Goal: Information Seeking & Learning: Learn about a topic

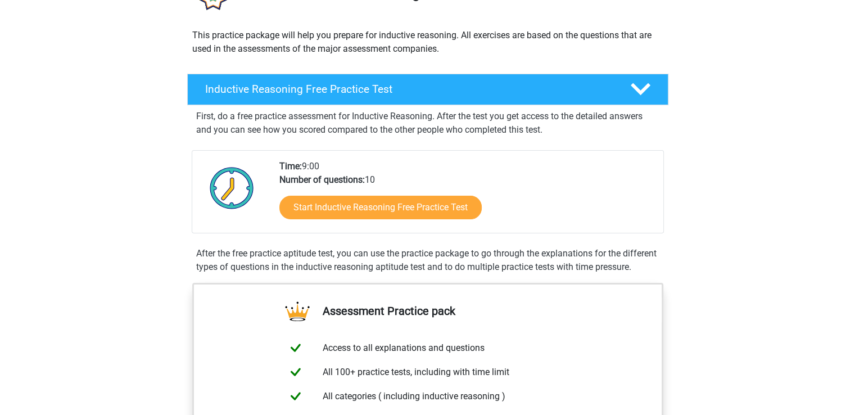
scroll to position [112, 0]
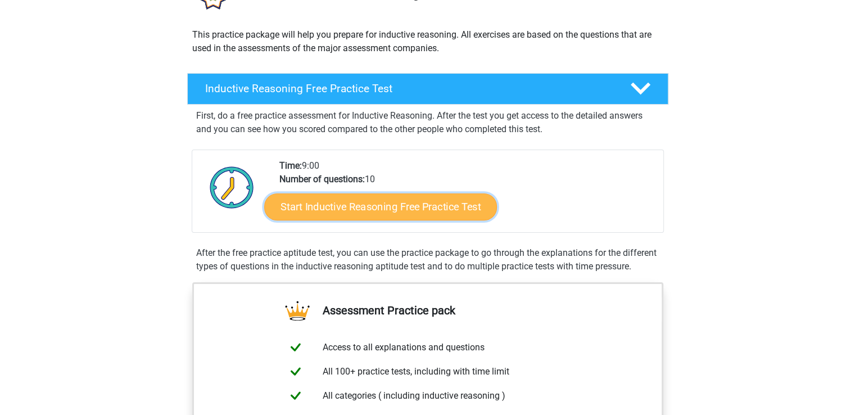
click at [371, 211] on link "Start Inductive Reasoning Free Practice Test" at bounding box center [380, 206] width 233 height 27
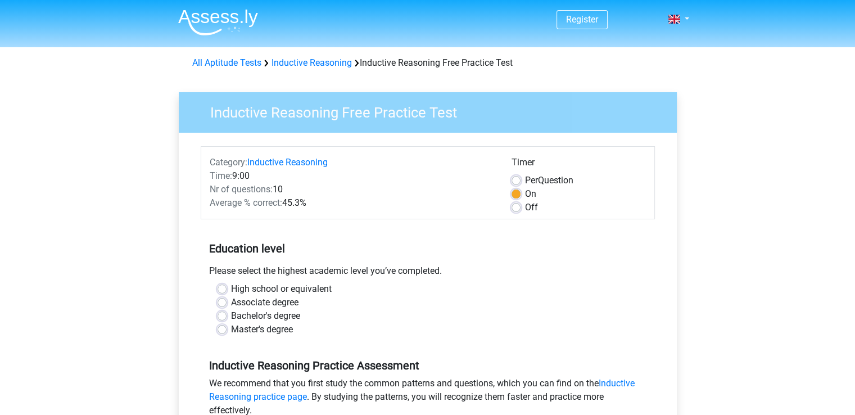
click at [231, 328] on label "Master's degree" at bounding box center [262, 329] width 62 height 13
click at [220, 328] on input "Master's degree" at bounding box center [221, 328] width 9 height 11
radio input "true"
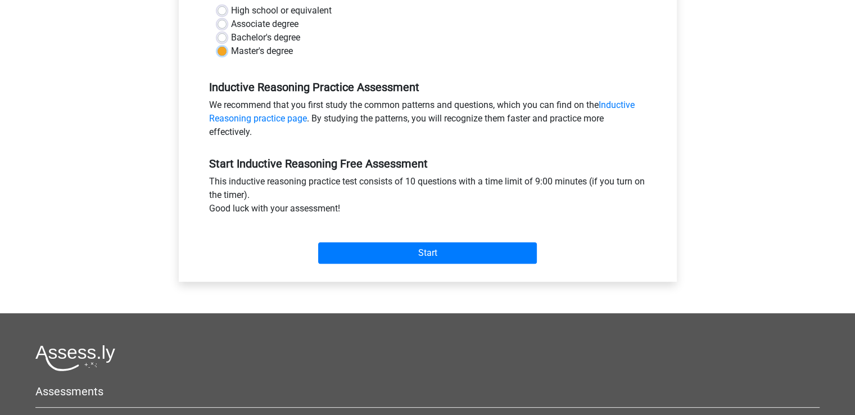
scroll to position [281, 0]
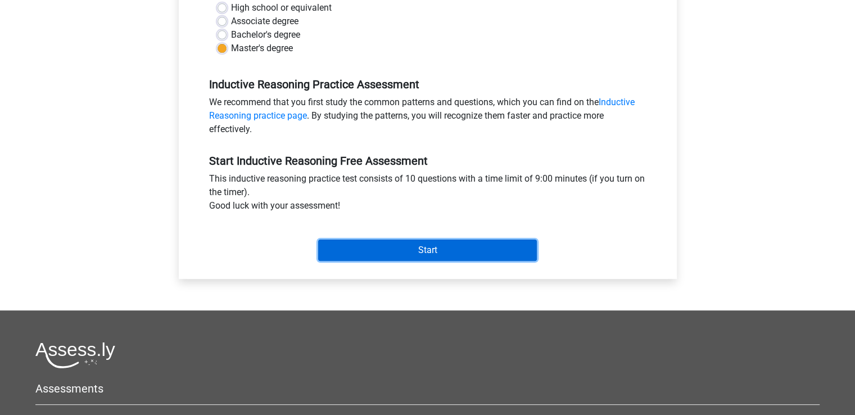
click at [416, 247] on input "Start" at bounding box center [427, 249] width 219 height 21
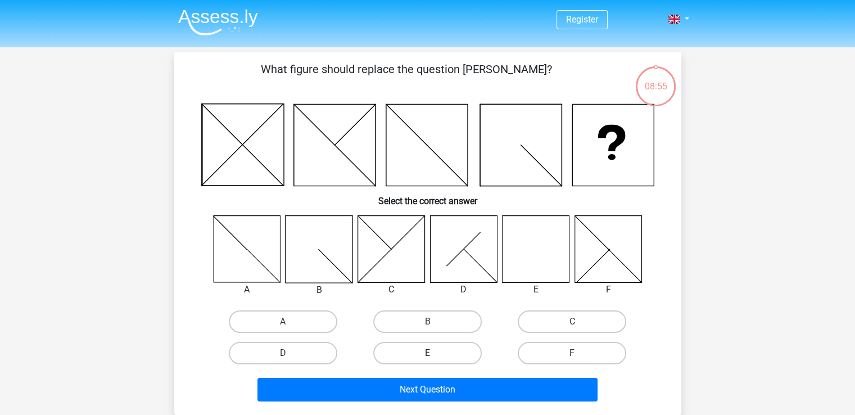
click at [445, 351] on label "E" at bounding box center [427, 353] width 108 height 22
click at [434, 353] on input "E" at bounding box center [430, 356] width 7 height 7
radio input "true"
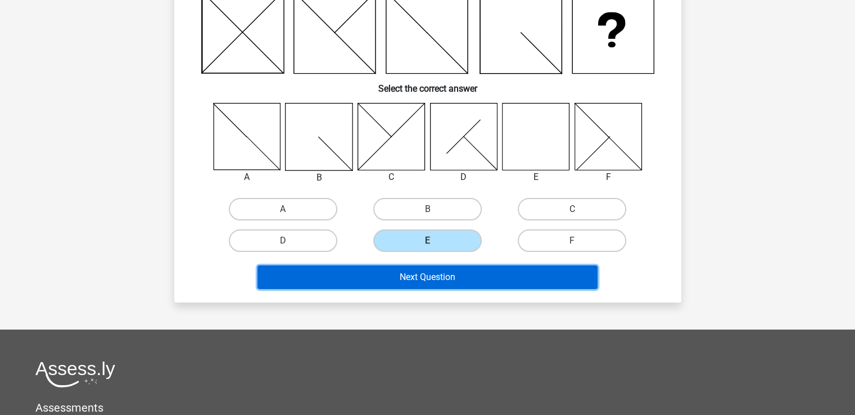
click at [453, 284] on button "Next Question" at bounding box center [427, 277] width 340 height 24
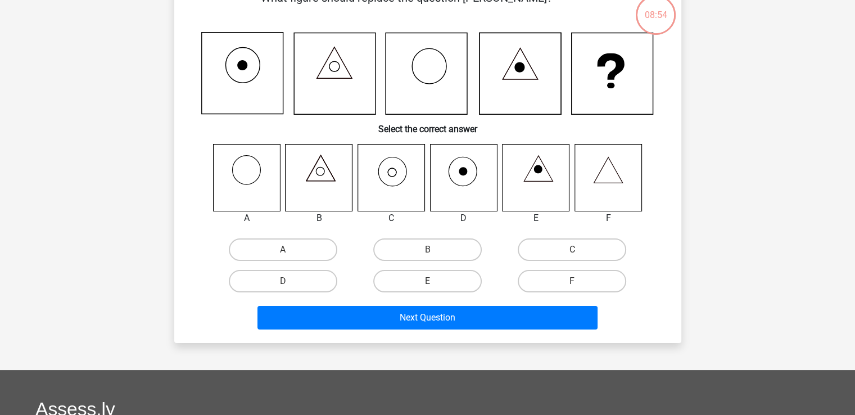
scroll to position [52, 0]
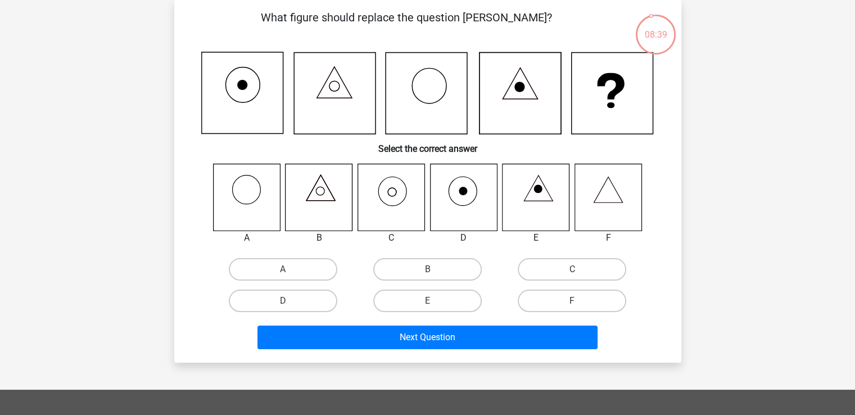
click at [573, 271] on input "C" at bounding box center [575, 272] width 7 height 7
radio input "true"
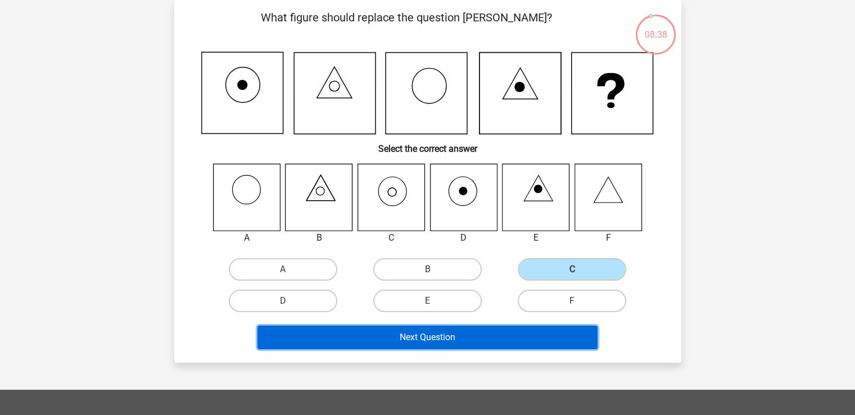
click at [438, 334] on button "Next Question" at bounding box center [427, 337] width 340 height 24
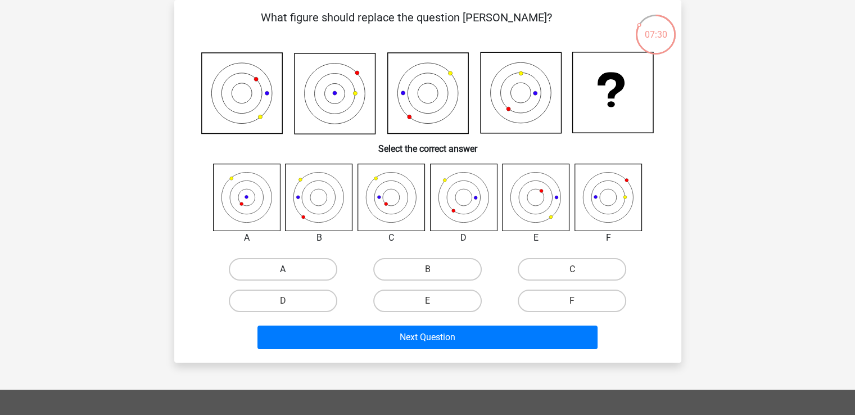
click at [290, 272] on label "A" at bounding box center [283, 269] width 108 height 22
click at [290, 272] on input "A" at bounding box center [286, 272] width 7 height 7
radio input "true"
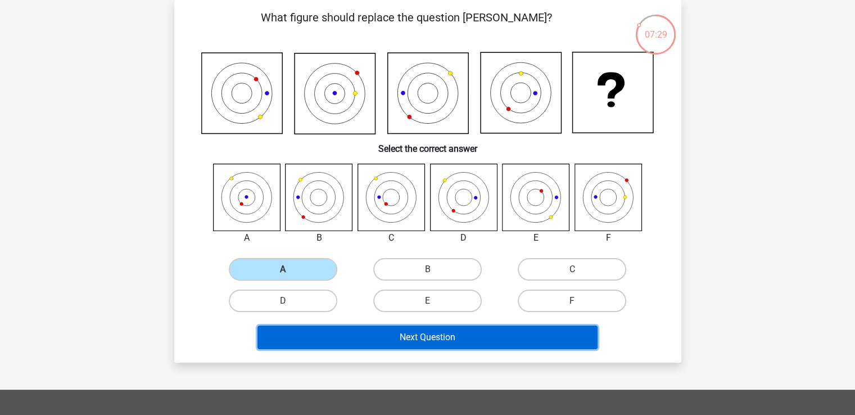
click at [394, 326] on button "Next Question" at bounding box center [427, 337] width 340 height 24
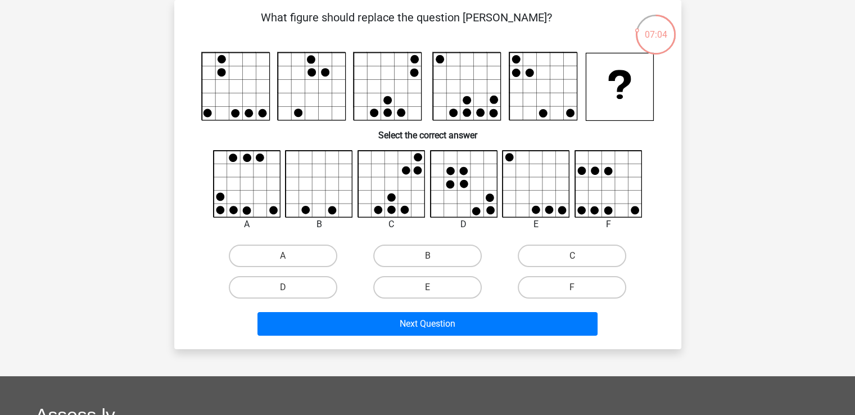
click at [621, 80] on rect at bounding box center [619, 86] width 67 height 67
click at [564, 259] on label "C" at bounding box center [571, 255] width 108 height 22
click at [572, 259] on input "C" at bounding box center [575, 259] width 7 height 7
radio input "true"
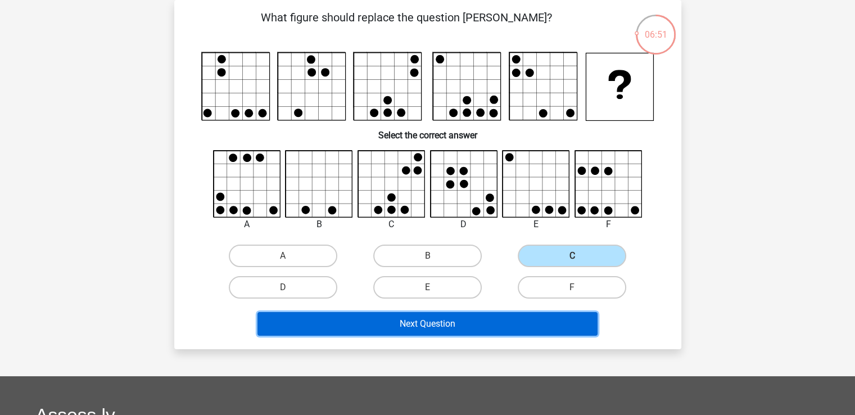
click at [440, 323] on button "Next Question" at bounding box center [427, 324] width 340 height 24
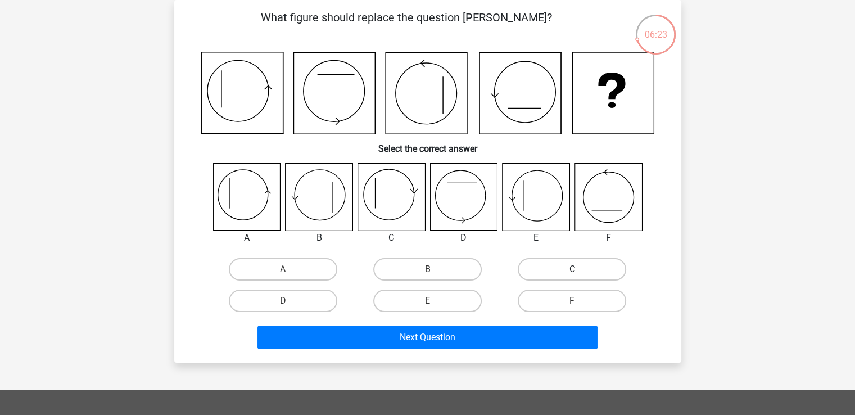
click at [572, 279] on label "C" at bounding box center [571, 269] width 108 height 22
click at [572, 276] on input "C" at bounding box center [575, 272] width 7 height 7
radio input "true"
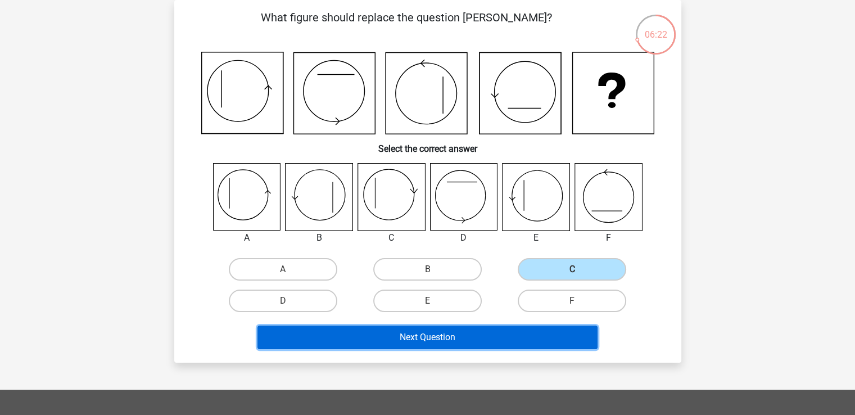
click at [448, 339] on button "Next Question" at bounding box center [427, 337] width 340 height 24
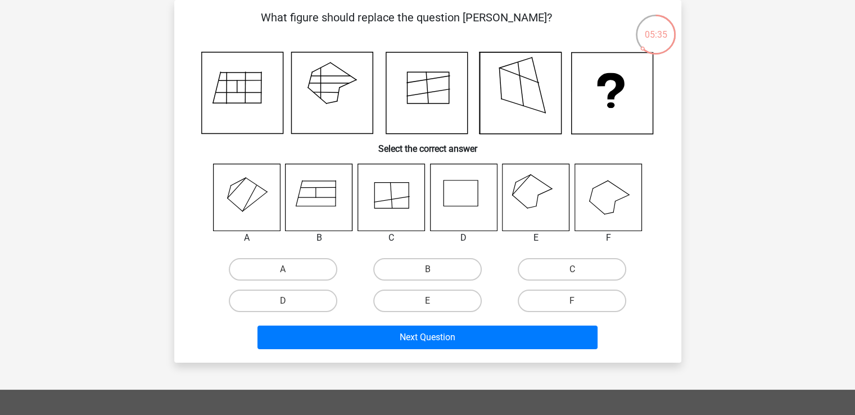
click at [254, 200] on icon at bounding box center [246, 197] width 67 height 67
drag, startPoint x: 296, startPoint y: 256, endPoint x: 298, endPoint y: 265, distance: 8.7
click at [296, 257] on div "A" at bounding box center [283, 268] width 144 height 31
click at [299, 268] on label "A" at bounding box center [283, 269] width 108 height 22
click at [290, 269] on input "A" at bounding box center [286, 272] width 7 height 7
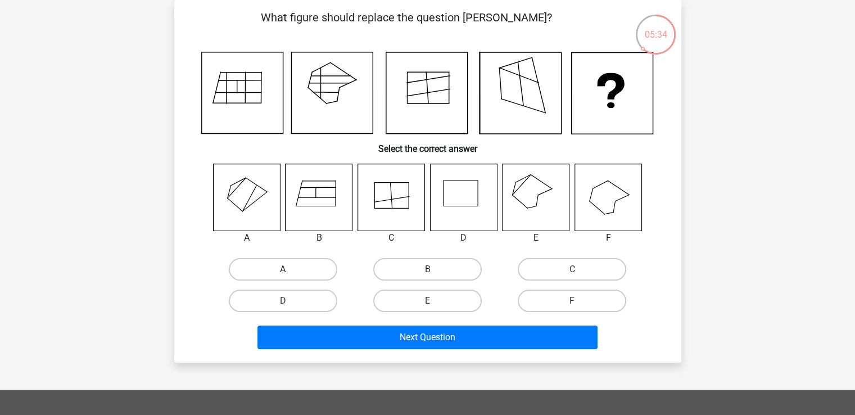
radio input "true"
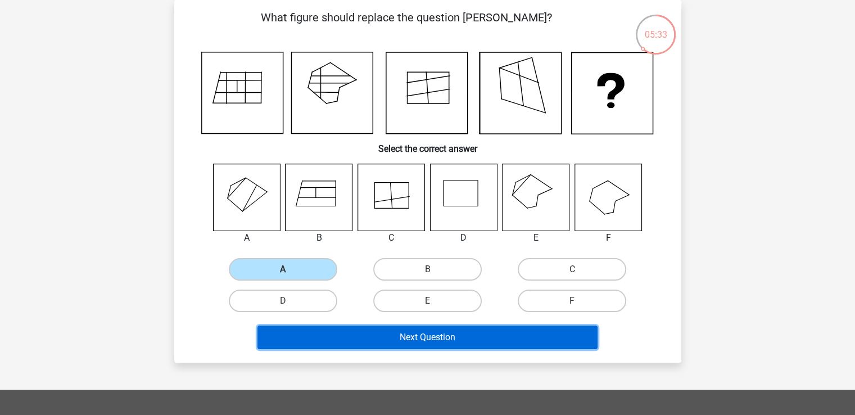
click at [430, 336] on button "Next Question" at bounding box center [427, 337] width 340 height 24
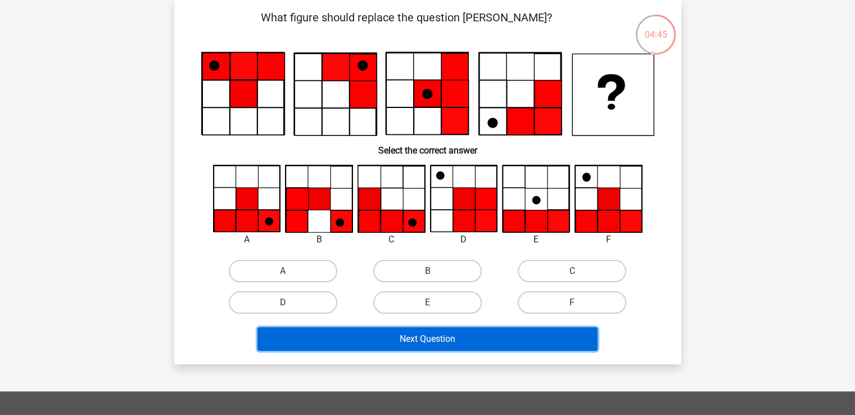
click at [383, 342] on button "Next Question" at bounding box center [427, 339] width 340 height 24
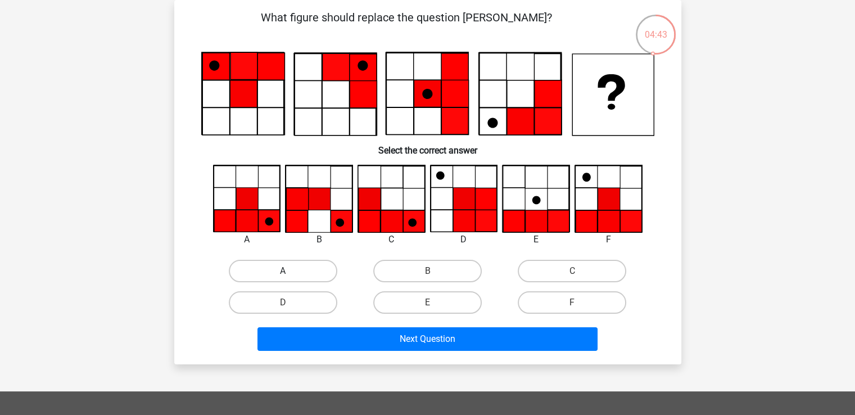
click at [303, 273] on label "A" at bounding box center [283, 271] width 108 height 22
click at [290, 273] on input "A" at bounding box center [286, 274] width 7 height 7
radio input "true"
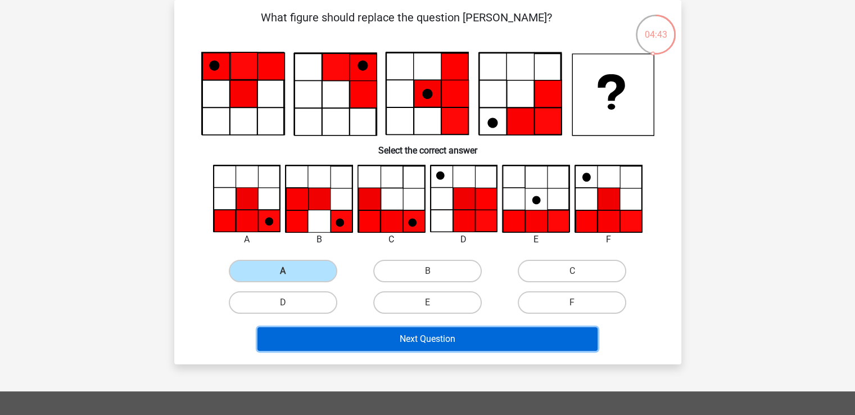
click at [406, 338] on button "Next Question" at bounding box center [427, 339] width 340 height 24
click at [425, 338] on button "Next Question" at bounding box center [427, 339] width 340 height 24
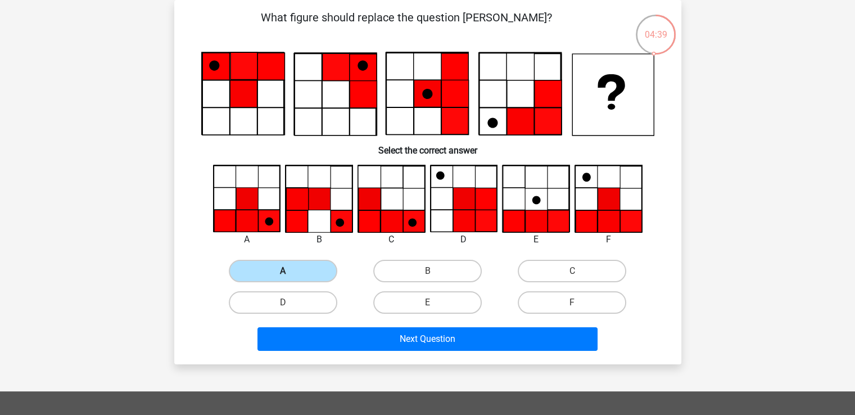
click at [300, 264] on label "A" at bounding box center [283, 271] width 108 height 22
click at [290, 271] on input "A" at bounding box center [286, 274] width 7 height 7
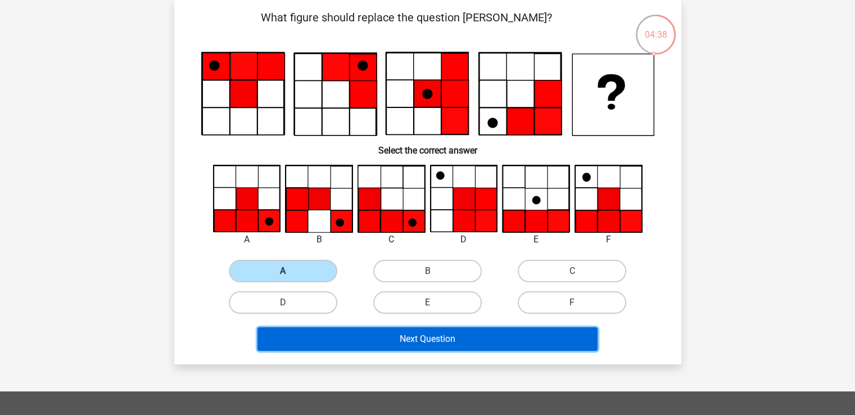
click at [397, 329] on button "Next Question" at bounding box center [427, 339] width 340 height 24
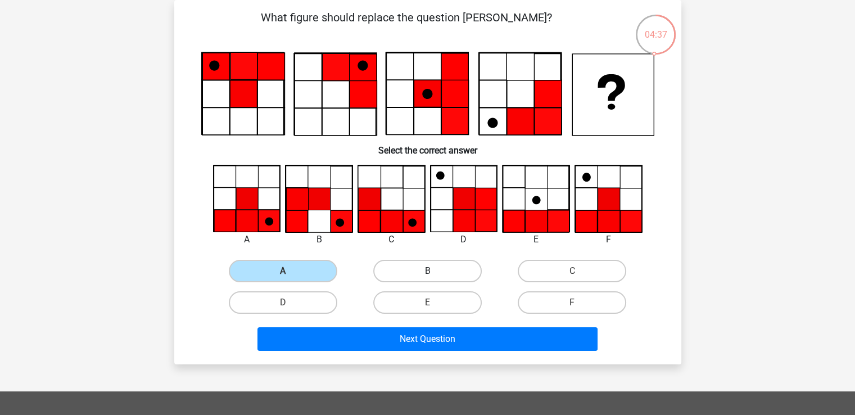
click at [419, 273] on label "B" at bounding box center [427, 271] width 108 height 22
click at [427, 273] on input "B" at bounding box center [430, 274] width 7 height 7
radio input "true"
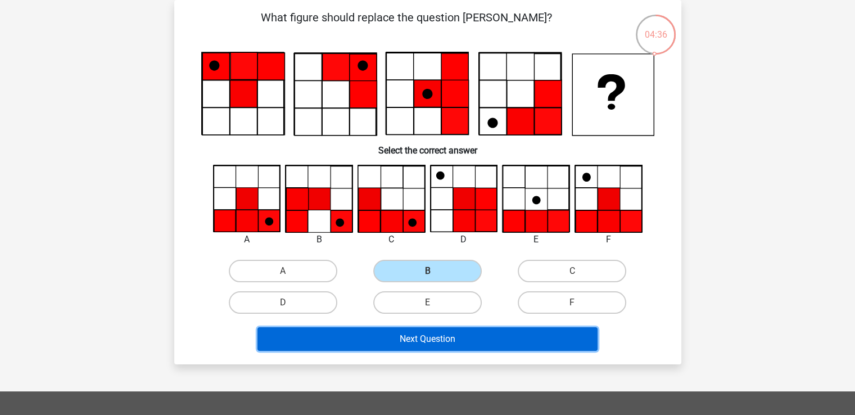
click at [435, 338] on button "Next Question" at bounding box center [427, 339] width 340 height 24
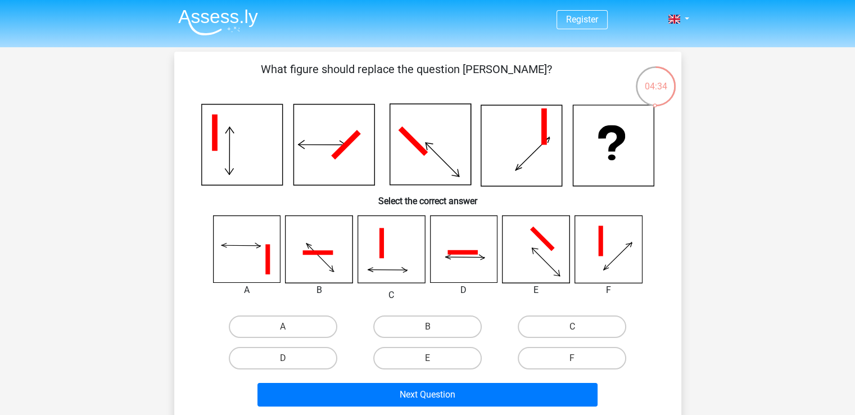
scroll to position [56, 0]
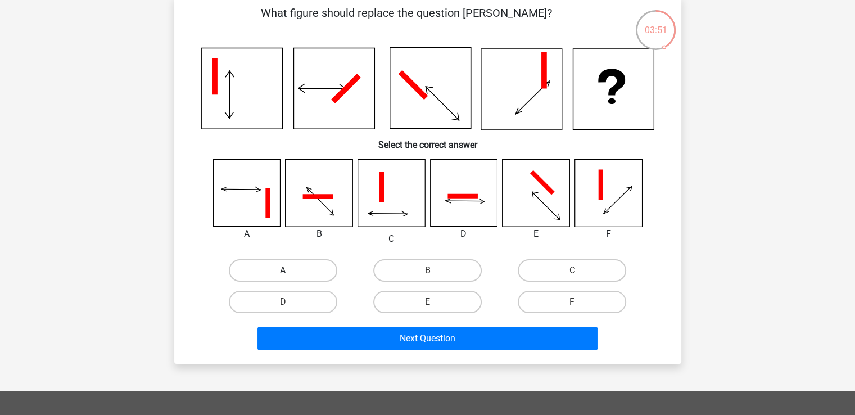
click at [286, 269] on label "A" at bounding box center [283, 270] width 108 height 22
click at [286, 270] on input "A" at bounding box center [286, 273] width 7 height 7
radio input "true"
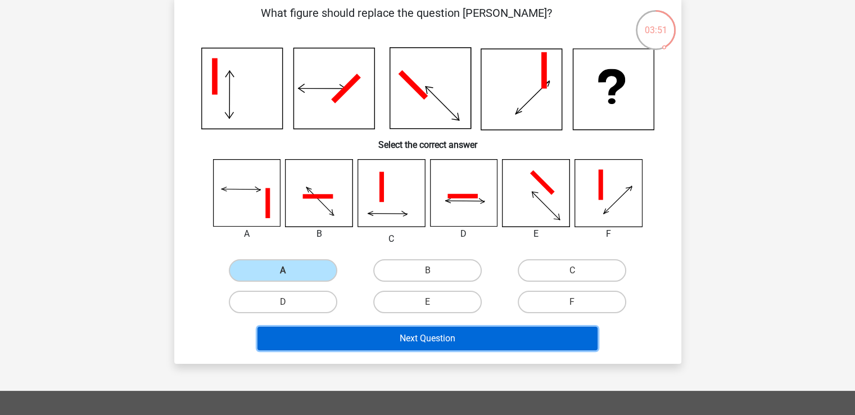
click at [408, 335] on button "Next Question" at bounding box center [427, 338] width 340 height 24
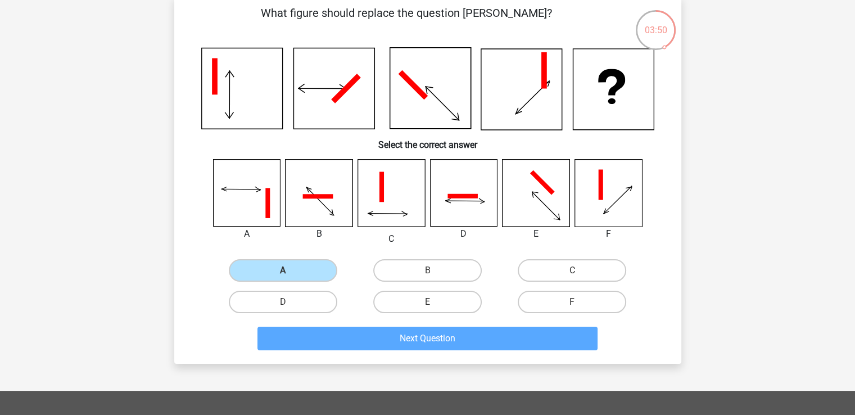
scroll to position [52, 0]
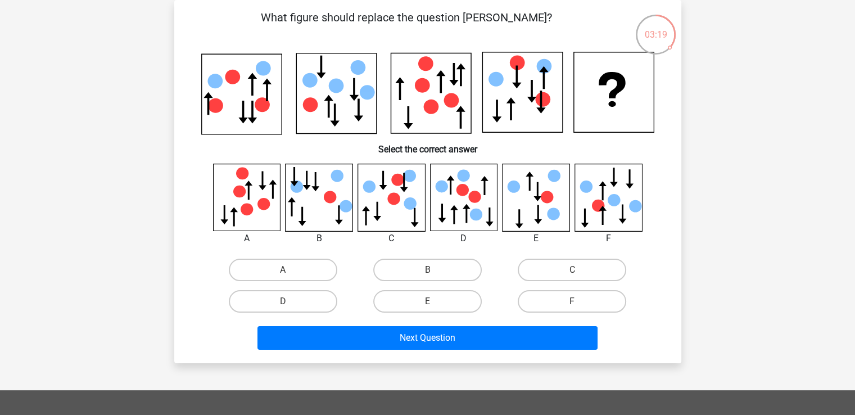
click at [452, 288] on div "E" at bounding box center [427, 300] width 144 height 31
click at [452, 293] on label "E" at bounding box center [427, 301] width 108 height 22
click at [434, 301] on input "E" at bounding box center [430, 304] width 7 height 7
radio input "true"
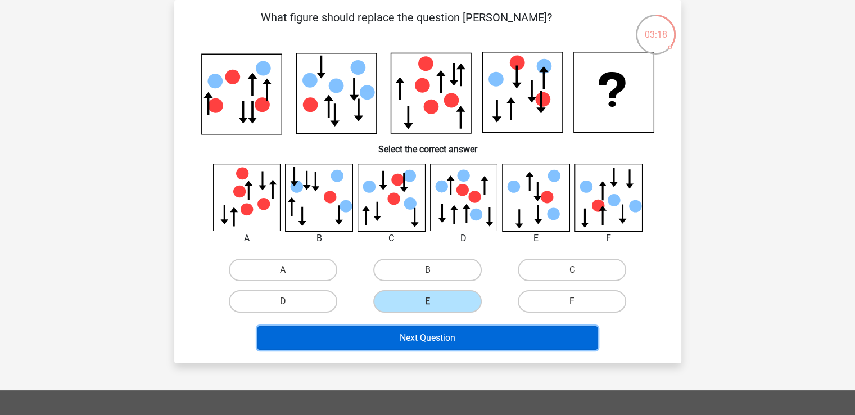
click at [443, 333] on button "Next Question" at bounding box center [427, 338] width 340 height 24
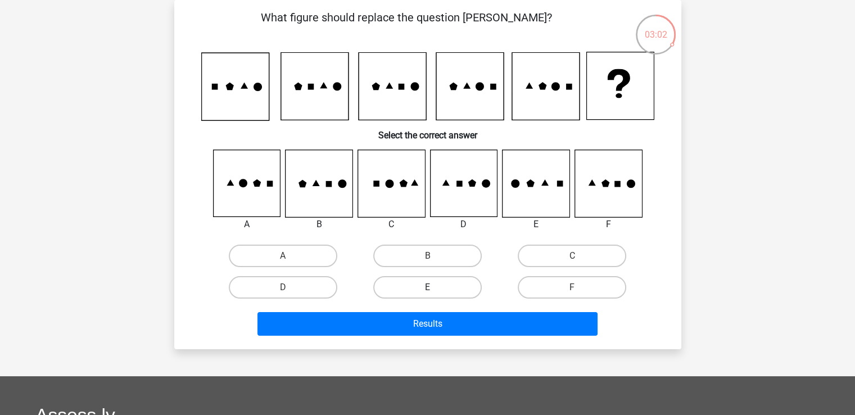
click at [407, 279] on label "E" at bounding box center [427, 287] width 108 height 22
click at [427, 287] on input "E" at bounding box center [430, 290] width 7 height 7
radio input "true"
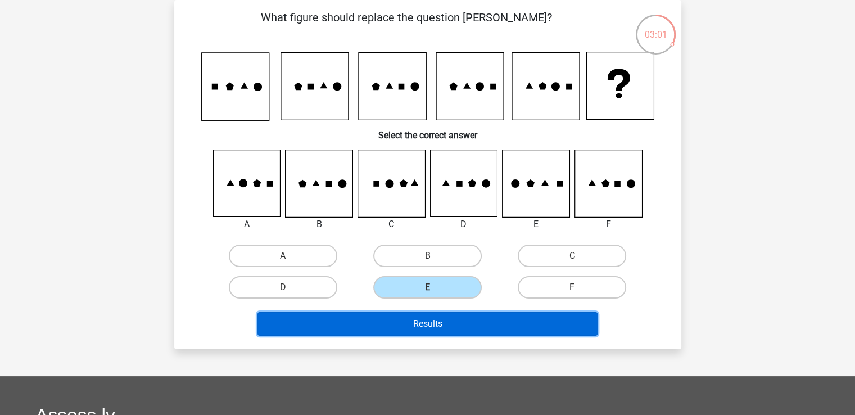
click at [447, 333] on button "Results" at bounding box center [427, 324] width 340 height 24
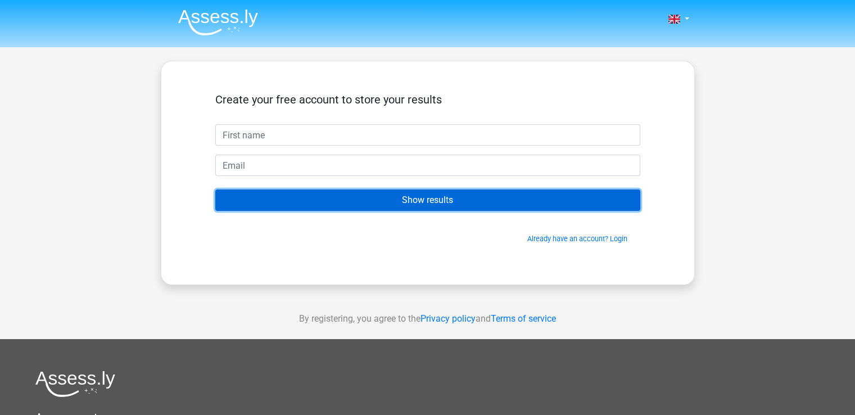
click at [436, 202] on input "Show results" at bounding box center [427, 199] width 425 height 21
